Goal: Find contact information: Find contact information

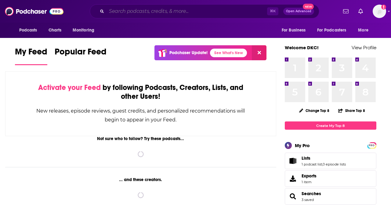
click at [130, 13] on input "Search podcasts, credits, & more..." at bounding box center [187, 11] width 161 height 10
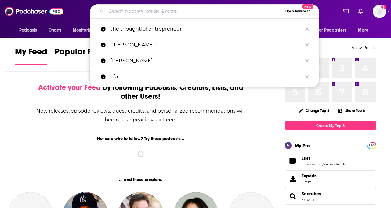
paste input "Good Inside with Dr. Becky"
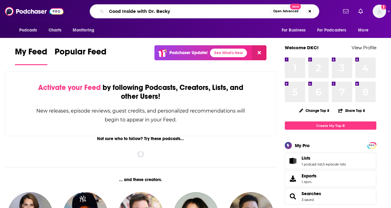
type input "Good Inside with Dr. Becky"
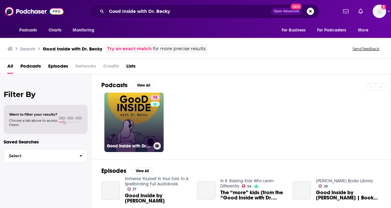
click at [137, 122] on link "78 Good Inside with Dr. [PERSON_NAME]" at bounding box center [133, 122] width 59 height 59
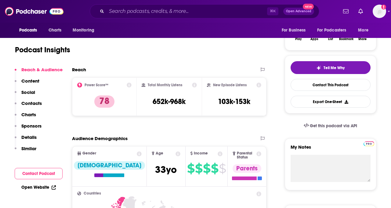
scroll to position [99, 0]
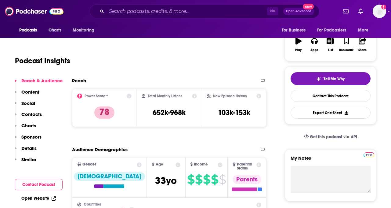
click at [43, 113] on div "Reach & Audience Content Social Contacts Charts Sponsors Details Similar" at bounding box center [39, 123] width 48 height 90
click at [38, 113] on p "Contacts" at bounding box center [31, 114] width 20 height 6
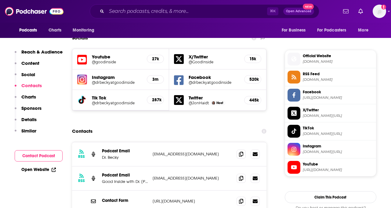
scroll to position [538, 0]
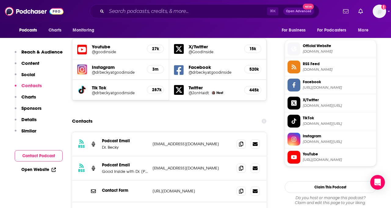
drag, startPoint x: 102, startPoint y: 186, endPoint x: 133, endPoint y: 186, distance: 30.9
copy p "[PERSON_NAME]"
drag, startPoint x: 148, startPoint y: 113, endPoint x: 209, endPoint y: 112, distance: 60.5
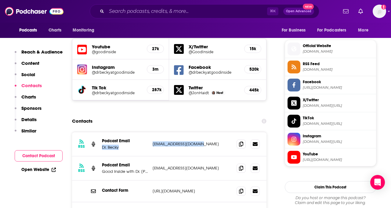
click at [209, 132] on div "RSS Podcast Email Dr. [PERSON_NAME] [EMAIL_ADDRESS][DOMAIN_NAME] [EMAIL_ADDRESS…" at bounding box center [169, 144] width 195 height 24
click at [188, 141] on p "[EMAIL_ADDRESS][DOMAIN_NAME]" at bounding box center [192, 143] width 79 height 5
copy div "[EMAIL_ADDRESS][DOMAIN_NAME] [EMAIL_ADDRESS][DOMAIN_NAME]"
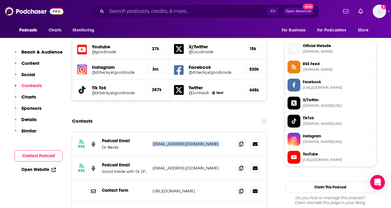
copy div "[EMAIL_ADDRESS][DOMAIN_NAME] [EMAIL_ADDRESS][DOMAIN_NAME]"
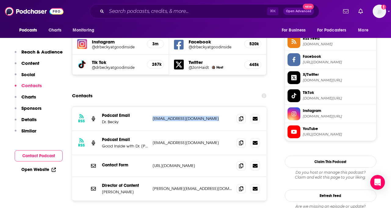
scroll to position [565, 0]
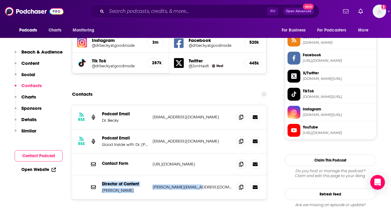
drag, startPoint x: 100, startPoint y: 153, endPoint x: 212, endPoint y: 159, distance: 111.9
click at [212, 175] on div "Director of Content [PERSON_NAME] [PERSON_NAME][EMAIL_ADDRESS][DOMAIN_NAME] [PE…" at bounding box center [169, 187] width 195 height 24
copy div "Director of Content [PERSON_NAME] [PERSON_NAME][EMAIL_ADDRESS][DOMAIN_NAME]"
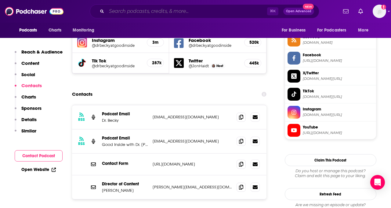
click at [132, 12] on input "Search podcasts, credits, & more..." at bounding box center [187, 11] width 161 height 10
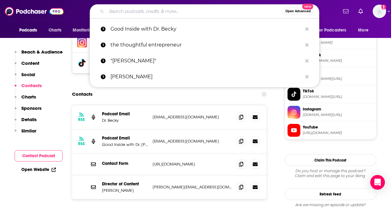
paste input "PTA Notes from the Backpack"
type input "PTA Notes from the Backpack"
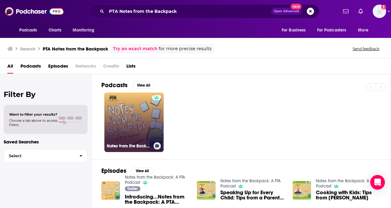
click at [126, 125] on link "Notes from the Backpack: A PTA Podcast" at bounding box center [133, 122] width 59 height 59
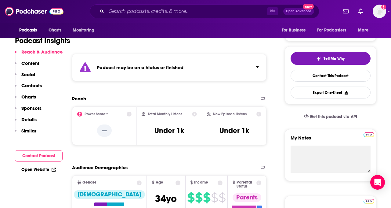
scroll to position [116, 0]
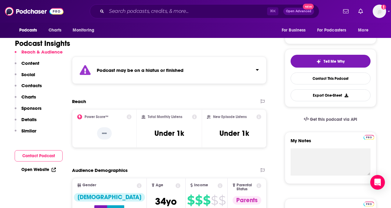
click at [238, 72] on div "Podcast may be on a hiatus or finished" at bounding box center [169, 70] width 195 height 27
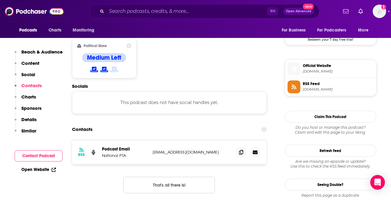
scroll to position [520, 0]
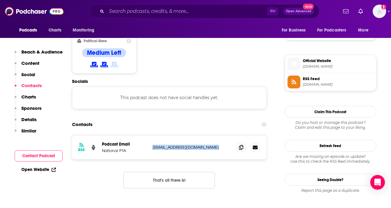
copy p "[EMAIL_ADDRESS][DOMAIN_NAME]"
drag, startPoint x: 151, startPoint y: 125, endPoint x: 218, endPoint y: 125, distance: 66.9
click at [218, 135] on div "RSS Podcast Email National PTA [EMAIL_ADDRESS][DOMAIN_NAME] [EMAIL_ADDRESS][DOM…" at bounding box center [169, 147] width 195 height 24
click at [159, 10] on input "Search podcasts, credits, & more..." at bounding box center [187, 11] width 161 height 10
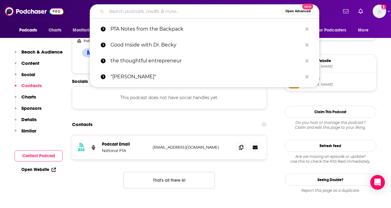
paste input "Armchair Expert"
type input "Armchair Expert"
